Goal: Information Seeking & Learning: Learn about a topic

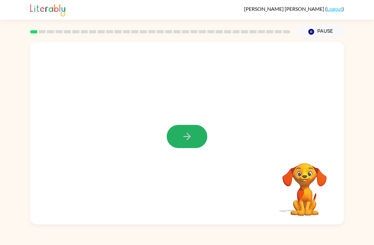
click at [176, 140] on button "button" at bounding box center [187, 136] width 41 height 23
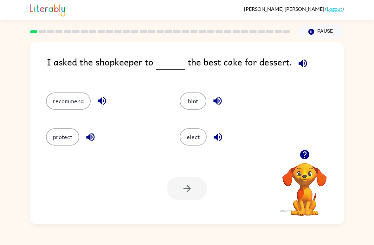
click at [300, 61] on icon "button" at bounding box center [303, 63] width 11 height 11
click at [80, 103] on button "recommend" at bounding box center [68, 100] width 45 height 17
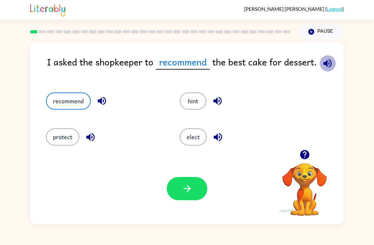
click at [327, 66] on icon "button" at bounding box center [328, 63] width 8 height 8
click at [190, 195] on button "button" at bounding box center [187, 188] width 41 height 23
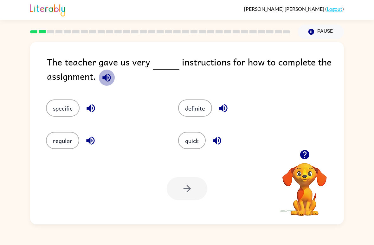
click at [107, 83] on icon "button" at bounding box center [106, 77] width 11 height 11
click at [200, 140] on button "quick" at bounding box center [192, 140] width 28 height 17
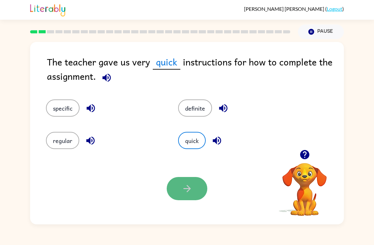
click at [194, 193] on button "button" at bounding box center [187, 188] width 41 height 23
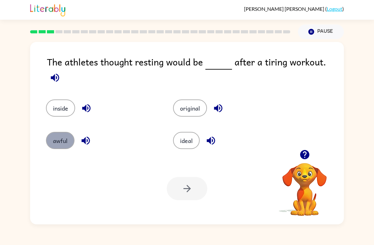
click at [59, 135] on button "awful" at bounding box center [60, 140] width 29 height 17
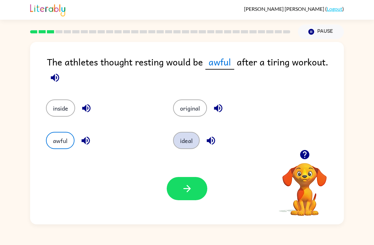
click at [183, 139] on button "ideal" at bounding box center [186, 140] width 27 height 17
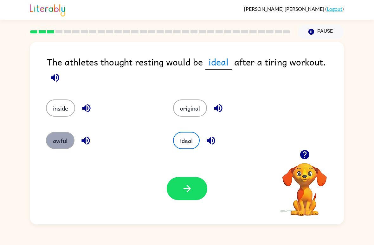
click at [64, 132] on button "awful" at bounding box center [60, 140] width 29 height 17
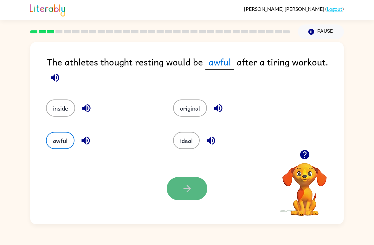
click at [195, 184] on button "button" at bounding box center [187, 188] width 41 height 23
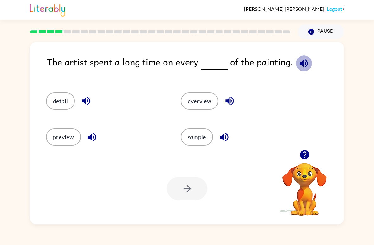
click at [302, 64] on icon "button" at bounding box center [304, 63] width 8 height 8
click at [54, 106] on button "detail" at bounding box center [60, 100] width 29 height 17
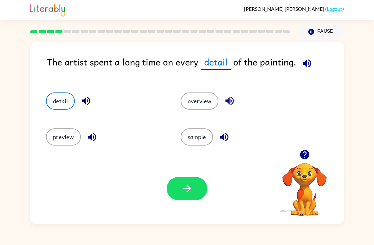
drag, startPoint x: 202, startPoint y: 140, endPoint x: 202, endPoint y: 117, distance: 23.2
click at [202, 117] on div "sample" at bounding box center [236, 134] width 135 height 36
click at [189, 136] on button "sample" at bounding box center [197, 136] width 32 height 17
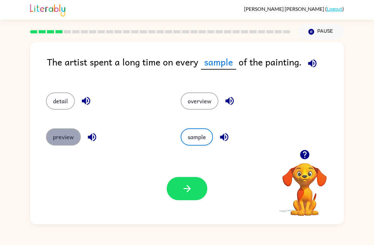
click at [71, 138] on button "preview" at bounding box center [63, 136] width 35 height 17
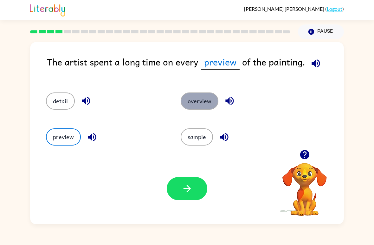
click at [191, 101] on button "overview" at bounding box center [200, 100] width 38 height 17
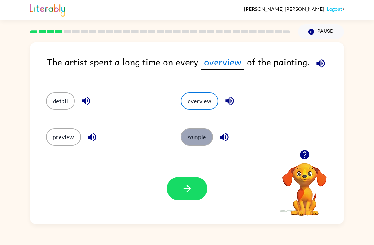
click at [187, 131] on button "sample" at bounding box center [197, 136] width 32 height 17
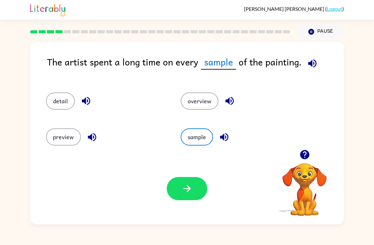
click at [191, 194] on icon "button" at bounding box center [187, 188] width 11 height 11
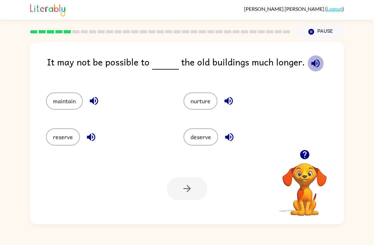
click at [310, 66] on icon "button" at bounding box center [315, 63] width 11 height 11
click at [71, 145] on button "reserve" at bounding box center [63, 136] width 34 height 17
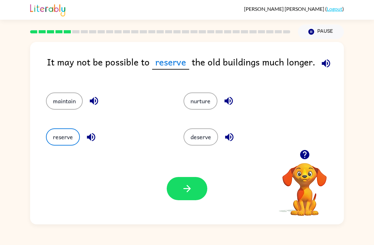
click at [188, 208] on div "Your browser must support playing .mp4 files to use Literably. Please try using…" at bounding box center [187, 188] width 314 height 71
click at [185, 192] on icon "button" at bounding box center [187, 188] width 11 height 11
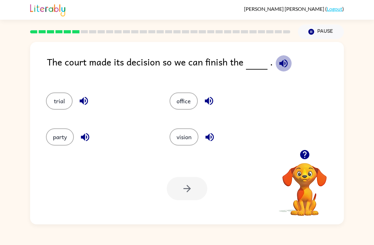
click at [282, 64] on icon "button" at bounding box center [283, 63] width 11 height 11
click at [54, 137] on button "party" at bounding box center [60, 136] width 28 height 17
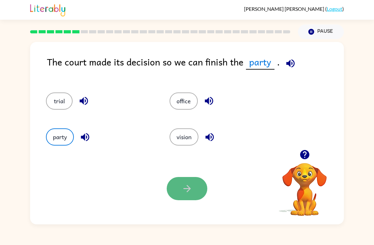
click at [178, 193] on button "button" at bounding box center [187, 188] width 41 height 23
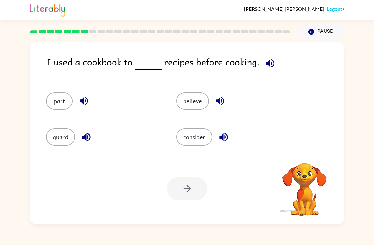
click at [291, 62] on div "I used a cookbook to recipes before cooking." at bounding box center [195, 67] width 297 height 25
drag, startPoint x: 273, startPoint y: 67, endPoint x: 273, endPoint y: 75, distance: 7.9
click at [273, 75] on div "I used a cookbook to recipes before cooking." at bounding box center [195, 67] width 297 height 25
click at [267, 68] on icon "button" at bounding box center [270, 63] width 11 height 11
click at [194, 142] on button "consider" at bounding box center [194, 136] width 36 height 17
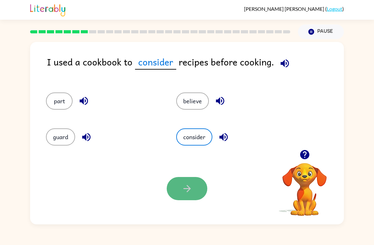
click at [176, 184] on button "button" at bounding box center [187, 188] width 41 height 23
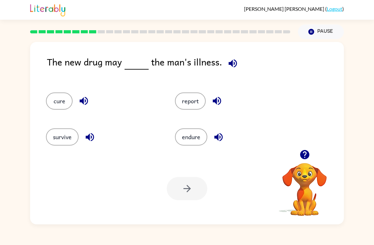
click at [191, 91] on div "report" at bounding box center [227, 98] width 129 height 36
click at [191, 93] on button "report" at bounding box center [190, 100] width 31 height 17
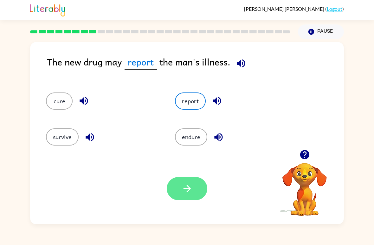
click at [196, 197] on button "button" at bounding box center [187, 188] width 41 height 23
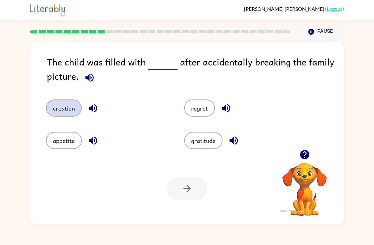
click at [63, 103] on button "creation" at bounding box center [64, 107] width 36 height 17
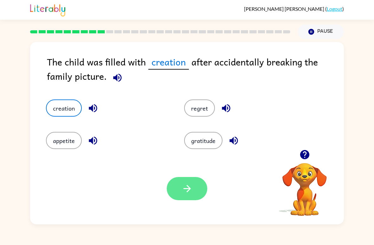
drag, startPoint x: 191, startPoint y: 182, endPoint x: 191, endPoint y: 197, distance: 14.6
click at [191, 191] on div "Your browser must support playing .mp4 files to use Literably. Please try using…" at bounding box center [187, 188] width 314 height 71
click at [199, 212] on div "Your browser must support playing .mp4 files to use Literably. Please try using…" at bounding box center [187, 188] width 314 height 71
click at [192, 189] on icon "button" at bounding box center [187, 188] width 11 height 11
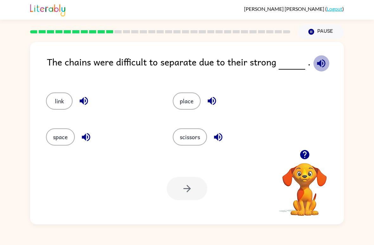
click at [322, 62] on icon "button" at bounding box center [321, 63] width 8 height 8
click at [72, 135] on button "space" at bounding box center [60, 136] width 29 height 17
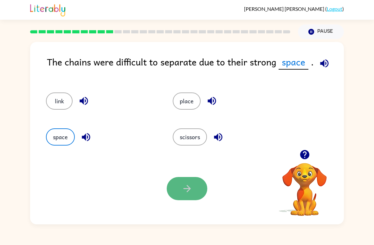
click at [194, 197] on button "button" at bounding box center [187, 188] width 41 height 23
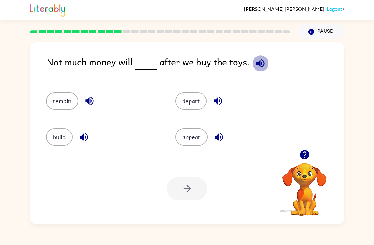
drag, startPoint x: 255, startPoint y: 65, endPoint x: 237, endPoint y: 15, distance: 53.7
click at [245, 36] on div "[PERSON_NAME] ( Logout ) Pause Pause Not much money will after we buy the toys.…" at bounding box center [187, 122] width 374 height 245
click at [258, 61] on icon "button" at bounding box center [260, 63] width 11 height 11
click at [192, 134] on button "appear" at bounding box center [191, 136] width 32 height 17
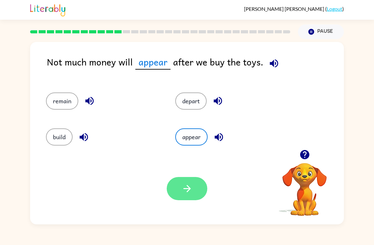
click at [196, 182] on button "button" at bounding box center [187, 188] width 41 height 23
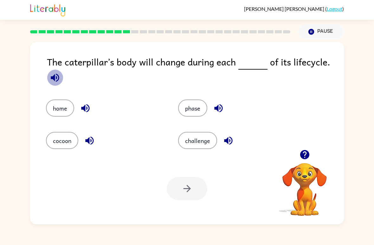
click at [50, 78] on icon "button" at bounding box center [54, 77] width 11 height 11
click at [59, 106] on button "home" at bounding box center [60, 107] width 28 height 17
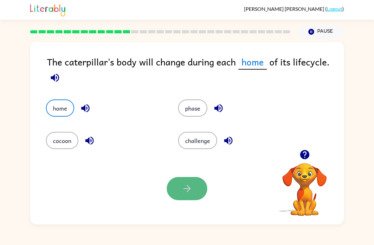
click at [182, 192] on icon "button" at bounding box center [187, 188] width 11 height 11
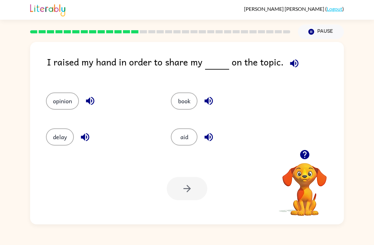
click at [296, 63] on icon "button" at bounding box center [294, 63] width 11 height 11
click at [60, 95] on button "opinion" at bounding box center [62, 100] width 33 height 17
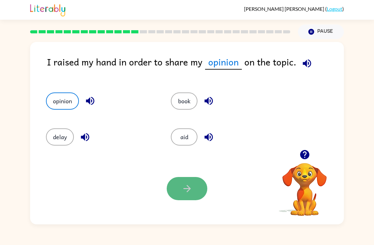
click at [178, 199] on button "button" at bounding box center [187, 188] width 41 height 23
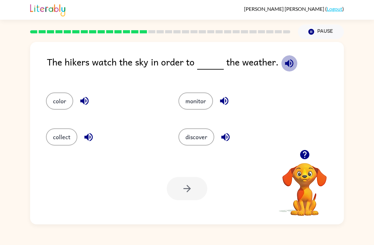
click at [287, 66] on icon "button" at bounding box center [289, 63] width 8 height 8
click at [205, 123] on div "discover" at bounding box center [233, 134] width 133 height 36
click at [204, 145] on button "discover" at bounding box center [197, 136] width 36 height 17
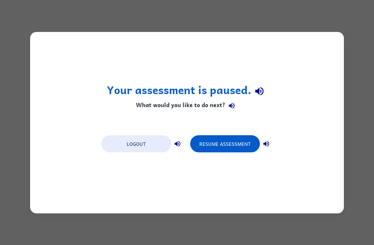
click at [59, 30] on div "Your assessment is paused. What would you like to do next? Logout Resume Assess…" at bounding box center [187, 122] width 374 height 245
click at [56, 27] on div "Your assessment is paused. What would you like to do next? Logout Resume Assess…" at bounding box center [187, 122] width 374 height 245
click at [56, 26] on div "Your assessment is paused. What would you like to do next? Logout Resume Assess…" at bounding box center [187, 122] width 374 height 245
click at [55, 23] on div "Your assessment is paused. What would you like to do next? Logout Resume Assess…" at bounding box center [187, 122] width 374 height 245
click at [57, 24] on div "Your assessment is paused. What would you like to do next? Logout Resume Assess…" at bounding box center [187, 122] width 374 height 245
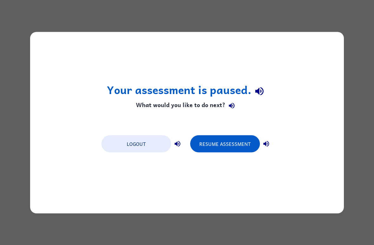
click at [362, 212] on div "Your assessment is paused. What would you like to do next? Logout Resume Assess…" at bounding box center [187, 122] width 374 height 245
click at [365, 210] on div "Your assessment is paused. What would you like to do next? Logout Resume Assess…" at bounding box center [187, 122] width 374 height 245
click at [364, 208] on div "Your assessment is paused. What would you like to do next? Logout Resume Assess…" at bounding box center [187, 122] width 374 height 245
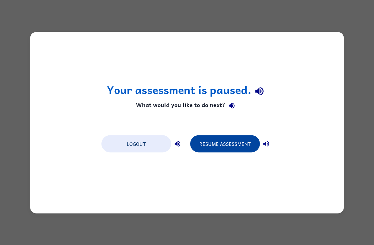
click at [229, 145] on button "Resume Assessment" at bounding box center [225, 143] width 70 height 17
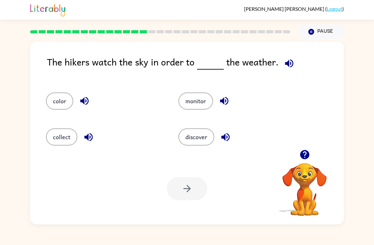
click at [211, 118] on div "discover" at bounding box center [233, 134] width 133 height 36
click at [201, 139] on button "discover" at bounding box center [197, 136] width 36 height 17
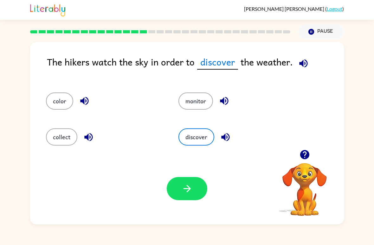
click at [192, 177] on div "Your browser must support playing .mp4 files to use Literably. Please try using…" at bounding box center [187, 188] width 314 height 71
click at [192, 179] on button "button" at bounding box center [187, 188] width 41 height 23
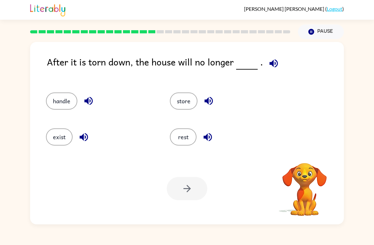
click at [270, 65] on icon "button" at bounding box center [274, 63] width 8 height 8
click at [61, 142] on button "exist" at bounding box center [59, 136] width 27 height 17
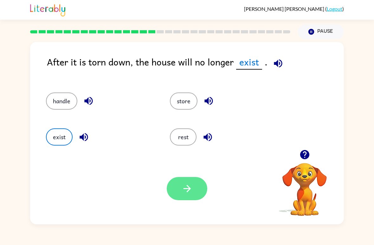
click at [163, 165] on div "Your browser must support playing .mp4 files to use Literably. Please try using…" at bounding box center [187, 188] width 314 height 71
click at [192, 191] on icon "button" at bounding box center [187, 188] width 11 height 11
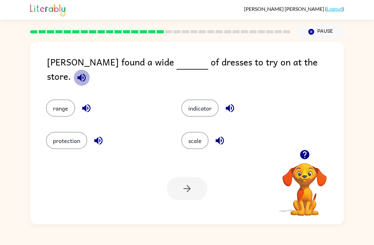
click at [87, 72] on icon "button" at bounding box center [81, 77] width 11 height 11
click at [58, 99] on button "range" at bounding box center [60, 107] width 29 height 17
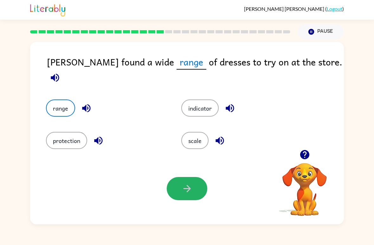
drag, startPoint x: 182, startPoint y: 189, endPoint x: 182, endPoint y: 169, distance: 20.0
click at [182, 169] on div "Your browser must support playing .mp4 files to use Literably. Please try using…" at bounding box center [187, 188] width 314 height 71
click at [196, 185] on button "button" at bounding box center [187, 188] width 41 height 23
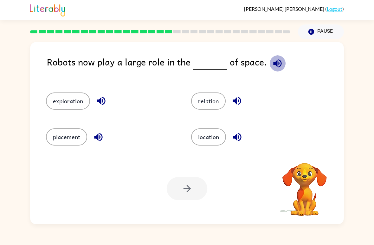
click at [274, 64] on icon "button" at bounding box center [277, 63] width 11 height 11
click at [176, 197] on div at bounding box center [187, 188] width 41 height 23
click at [204, 142] on button "location" at bounding box center [208, 136] width 35 height 17
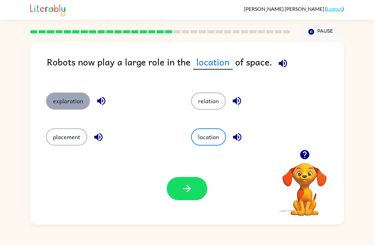
click at [71, 105] on button "exploration" at bounding box center [68, 100] width 44 height 17
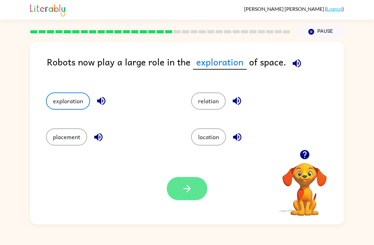
click at [189, 181] on button "button" at bounding box center [187, 188] width 41 height 23
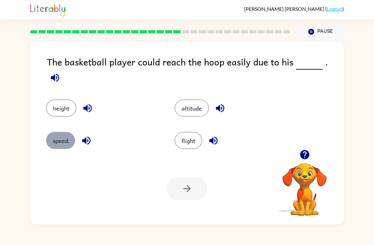
click at [74, 133] on button "speed" at bounding box center [60, 140] width 29 height 17
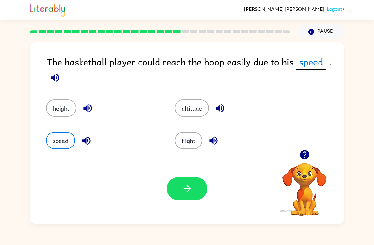
click at [173, 175] on div "Your browser must support playing .mp4 files to use Literably. Please try using…" at bounding box center [187, 188] width 314 height 71
click at [195, 195] on button "button" at bounding box center [187, 188] width 41 height 23
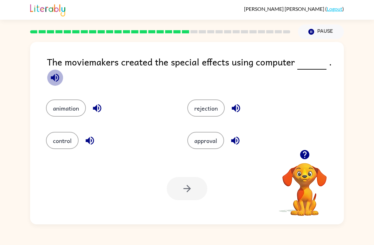
click at [50, 83] on icon "button" at bounding box center [54, 77] width 11 height 11
click at [69, 146] on button "control" at bounding box center [62, 140] width 33 height 17
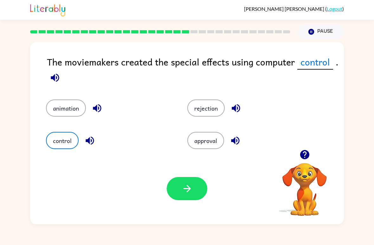
click at [185, 201] on div "Your browser must support playing .mp4 files to use Literably. Please try using…" at bounding box center [187, 188] width 314 height 71
click at [182, 194] on button "button" at bounding box center [187, 188] width 41 height 23
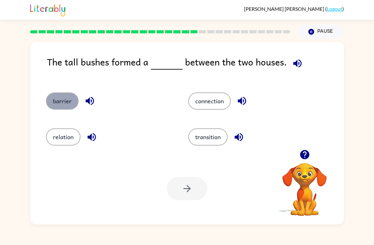
click at [62, 103] on button "barrier" at bounding box center [62, 100] width 33 height 17
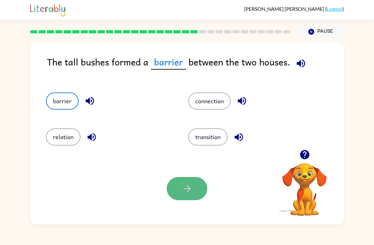
click at [181, 182] on button "button" at bounding box center [187, 188] width 41 height 23
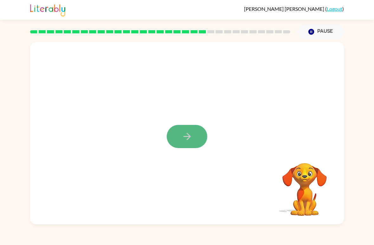
click at [187, 125] on button "button" at bounding box center [187, 136] width 41 height 23
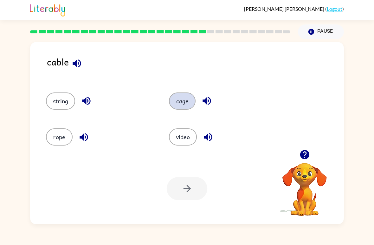
click at [190, 100] on button "cage" at bounding box center [182, 100] width 27 height 17
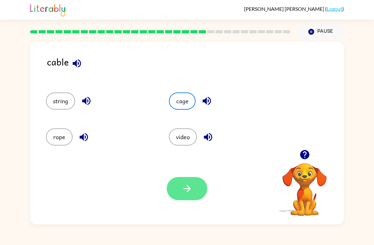
click at [196, 190] on button "button" at bounding box center [187, 188] width 41 height 23
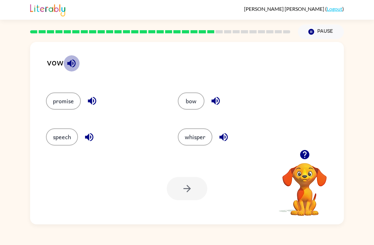
click at [74, 70] on button "button" at bounding box center [71, 63] width 16 height 16
drag, startPoint x: 76, startPoint y: 63, endPoint x: 72, endPoint y: 58, distance: 5.8
click at [71, 57] on button "button" at bounding box center [71, 63] width 16 height 16
click at [68, 131] on button "speech" at bounding box center [62, 136] width 32 height 17
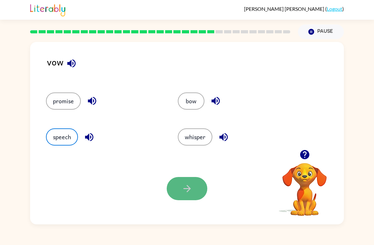
click at [176, 179] on button "button" at bounding box center [187, 188] width 41 height 23
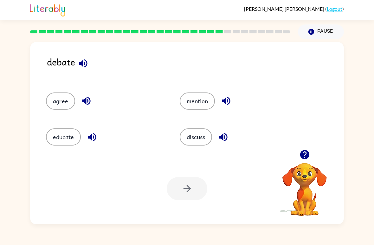
click at [85, 58] on icon "button" at bounding box center [83, 63] width 11 height 11
click at [217, 138] on button "button" at bounding box center [223, 137] width 16 height 16
click at [205, 138] on button "discuss" at bounding box center [196, 136] width 32 height 17
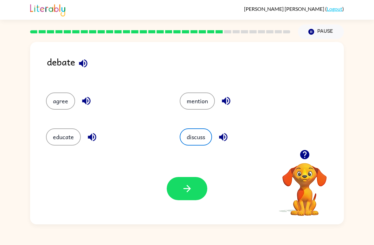
click at [196, 171] on div "Your browser must support playing .mp4 files to use Literably. Please try using…" at bounding box center [187, 188] width 314 height 71
click at [197, 181] on button "button" at bounding box center [187, 188] width 41 height 23
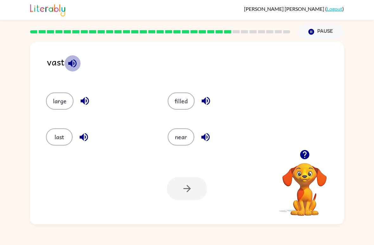
click at [73, 67] on icon "button" at bounding box center [72, 63] width 11 height 11
click at [50, 137] on button "last" at bounding box center [59, 136] width 27 height 17
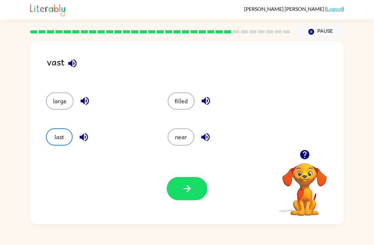
click at [186, 192] on icon "button" at bounding box center [187, 188] width 11 height 11
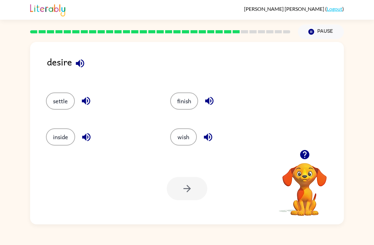
click at [77, 68] on icon "button" at bounding box center [80, 63] width 11 height 11
click at [80, 68] on icon "button" at bounding box center [80, 63] width 11 height 11
click at [62, 133] on button "inside" at bounding box center [60, 136] width 29 height 17
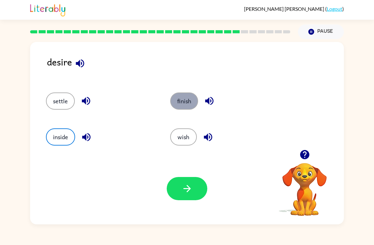
click at [184, 97] on button "finish" at bounding box center [184, 100] width 28 height 17
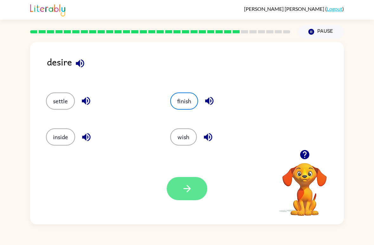
click at [195, 201] on div "Your browser must support playing .mp4 files to use Literably. Please try using…" at bounding box center [187, 188] width 314 height 71
click at [195, 198] on button "button" at bounding box center [187, 188] width 41 height 23
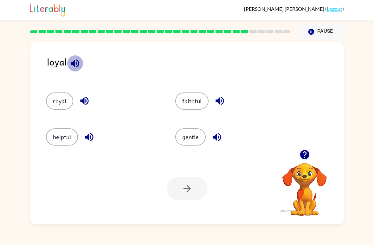
click at [75, 68] on icon "button" at bounding box center [74, 63] width 11 height 11
click at [186, 97] on button "faithful" at bounding box center [191, 100] width 33 height 17
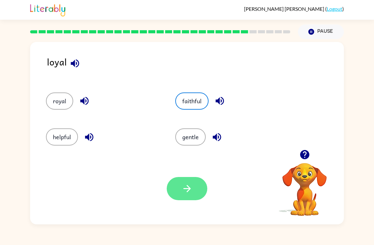
click at [199, 180] on button "button" at bounding box center [187, 188] width 41 height 23
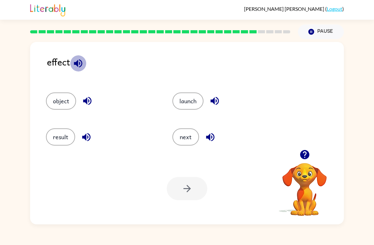
click at [79, 61] on icon "button" at bounding box center [78, 63] width 11 height 11
click at [62, 107] on button "object" at bounding box center [61, 100] width 30 height 17
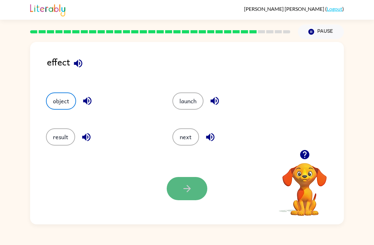
click at [177, 177] on button "button" at bounding box center [187, 188] width 41 height 23
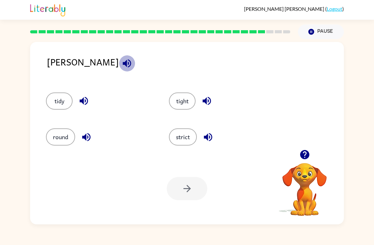
click at [122, 68] on icon "button" at bounding box center [127, 63] width 11 height 11
click at [181, 99] on button "tight" at bounding box center [182, 100] width 27 height 17
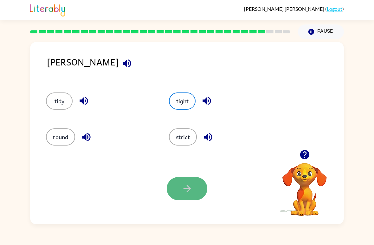
click at [183, 196] on button "button" at bounding box center [187, 188] width 41 height 23
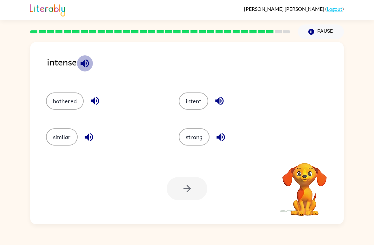
click at [84, 63] on icon "button" at bounding box center [85, 63] width 8 height 8
click at [194, 139] on button "strong" at bounding box center [194, 136] width 31 height 17
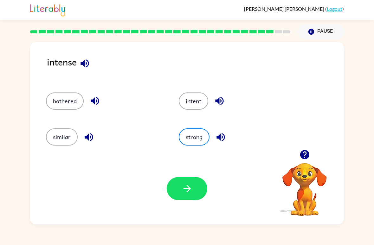
click at [194, 175] on div "Your browser must support playing .mp4 files to use Literably. Please try using…" at bounding box center [187, 188] width 314 height 71
click at [180, 192] on button "button" at bounding box center [187, 188] width 41 height 23
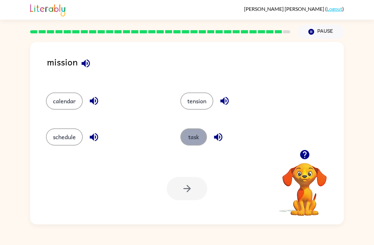
click at [182, 135] on button "task" at bounding box center [194, 136] width 27 height 17
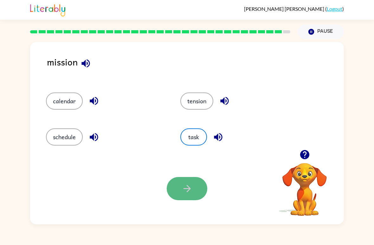
click at [187, 178] on button "button" at bounding box center [187, 188] width 41 height 23
